Goal: Information Seeking & Learning: Learn about a topic

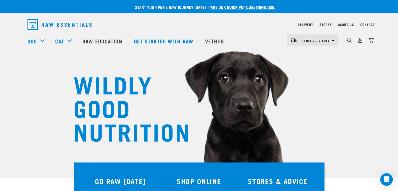
click at [352, 42] on img "dropdown navigation" at bounding box center [349, 40] width 5 height 5
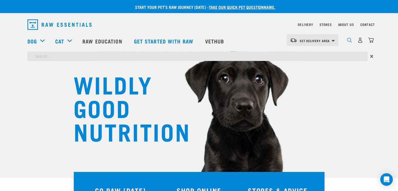
click at [352, 41] on img "dropdown navigation" at bounding box center [349, 40] width 5 height 5
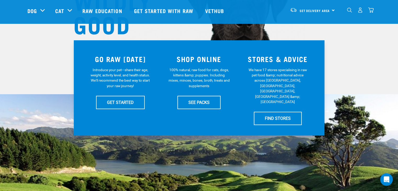
scroll to position [84, 0]
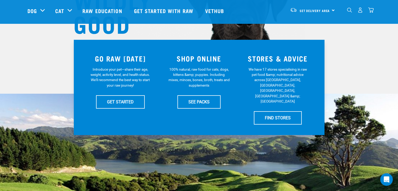
click at [206, 61] on h3 "SHOP ONLINE" at bounding box center [199, 58] width 73 height 8
click at [203, 62] on h3 "SHOP ONLINE" at bounding box center [199, 58] width 73 height 8
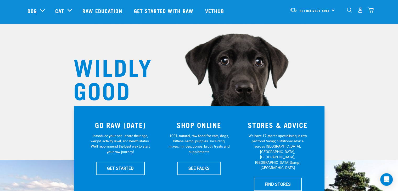
scroll to position [0, 0]
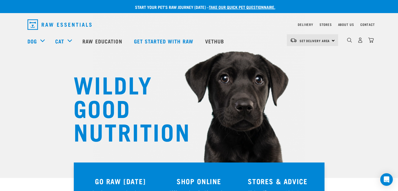
click at [333, 39] on div "Set Delivery Area North Island South Island" at bounding box center [312, 40] width 51 height 12
click at [313, 56] on link "[GEOGRAPHIC_DATA]" at bounding box center [312, 55] width 50 height 12
click at [351, 42] on img "dropdown navigation" at bounding box center [349, 40] width 5 height 5
click at [350, 43] on img "dropdown navigation" at bounding box center [349, 40] width 5 height 5
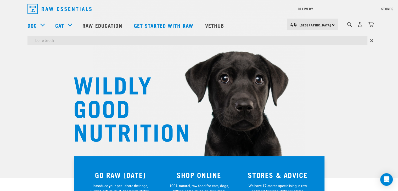
type input "bone broth"
click at [58, 42] on input "bone broth" at bounding box center [198, 40] width 340 height 9
click at [336, 25] on div "Delivery Stores About Us Contact North Island" at bounding box center [199, 24] width 398 height 48
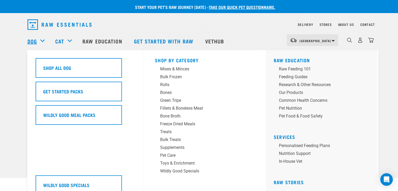
click at [36, 41] on link "Dog" at bounding box center [32, 41] width 9 height 8
click at [169, 118] on div "Bone Broth" at bounding box center [201, 116] width 82 height 6
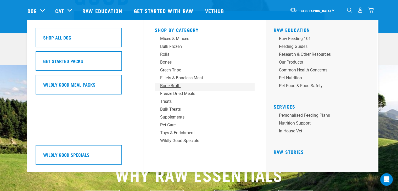
scroll to position [114, 0]
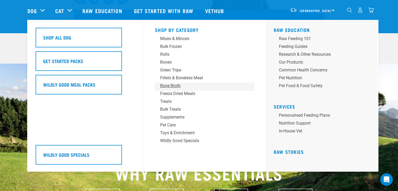
click at [209, 87] on div "Bone Broth" at bounding box center [201, 86] width 82 height 6
click at [178, 86] on div "Bone Broth" at bounding box center [201, 86] width 82 height 6
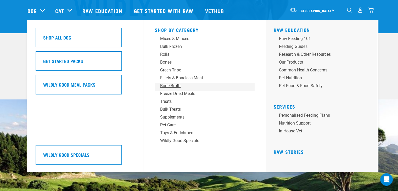
scroll to position [78, 0]
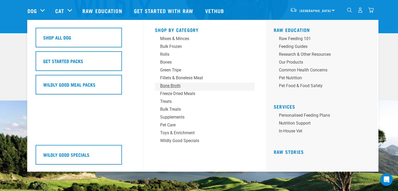
click at [78, 58] on h5 "Get Started Packs" at bounding box center [63, 61] width 40 height 7
click at [171, 85] on div "Bone Broth" at bounding box center [201, 86] width 82 height 6
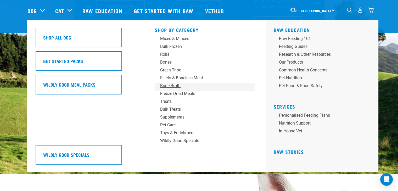
scroll to position [182, 0]
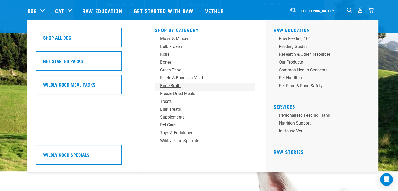
click at [94, 84] on h5 "Wildly Good Meal Packs" at bounding box center [69, 84] width 52 height 7
click at [328, 115] on link "Personalised Feeding Plans" at bounding box center [324, 116] width 100 height 8
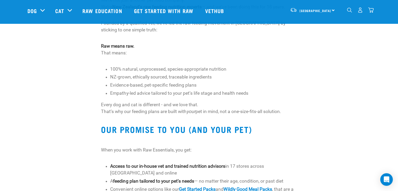
scroll to position [297, 0]
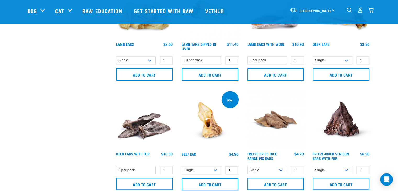
scroll to position [385, 0]
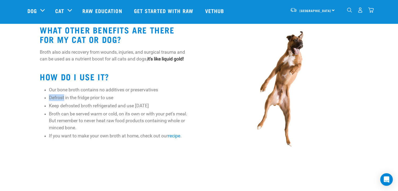
scroll to position [282, 0]
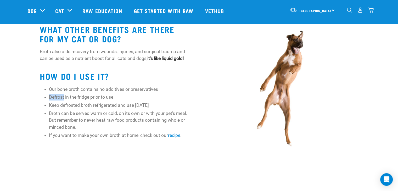
click at [27, 172] on div at bounding box center [199, 174] width 398 height 17
click at [176, 137] on link "recipe" at bounding box center [174, 135] width 12 height 5
